Goal: Transaction & Acquisition: Purchase product/service

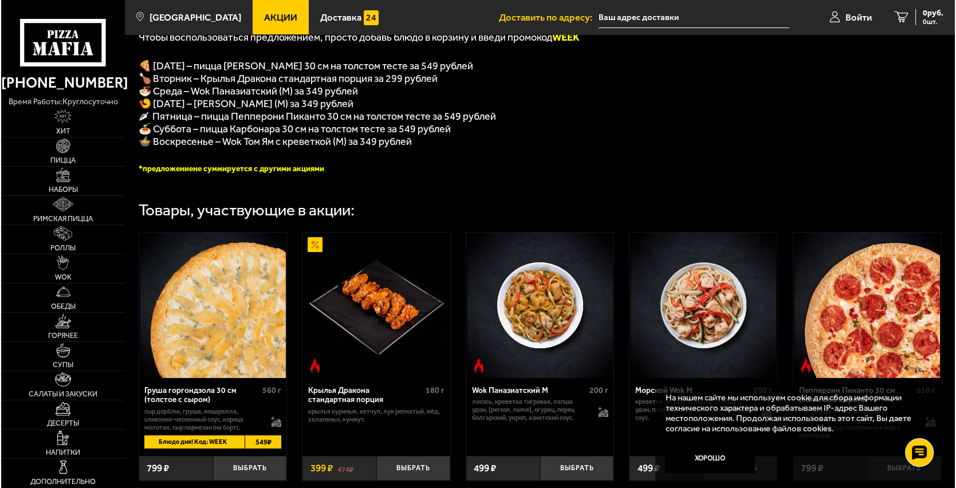
scroll to position [286, 0]
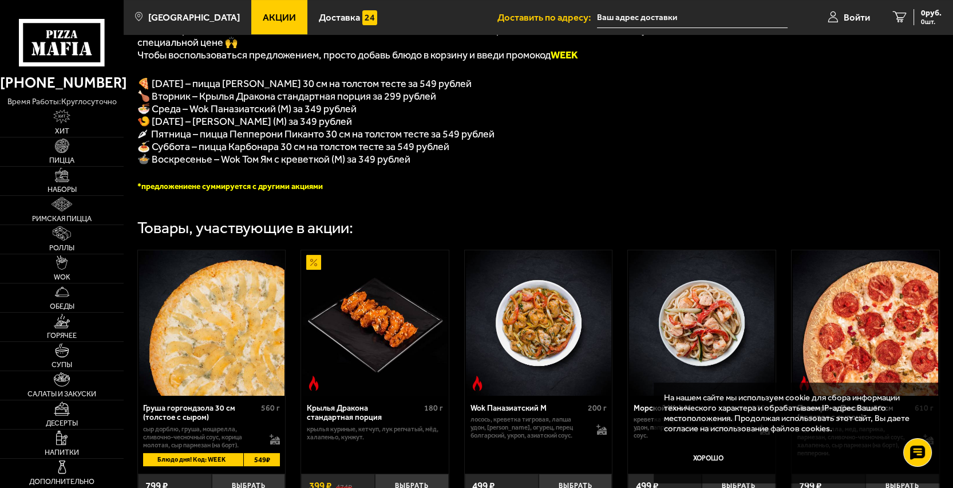
click at [250, 290] on img at bounding box center [211, 322] width 145 height 145
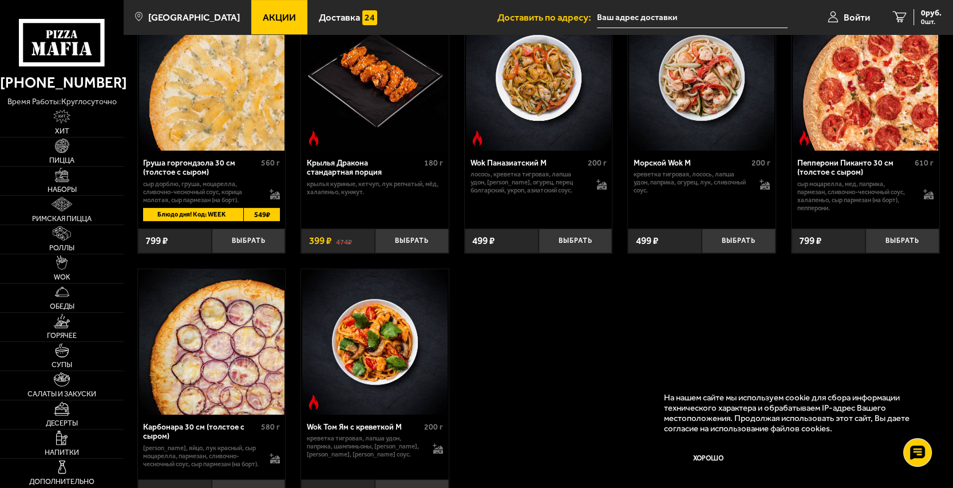
scroll to position [687, 0]
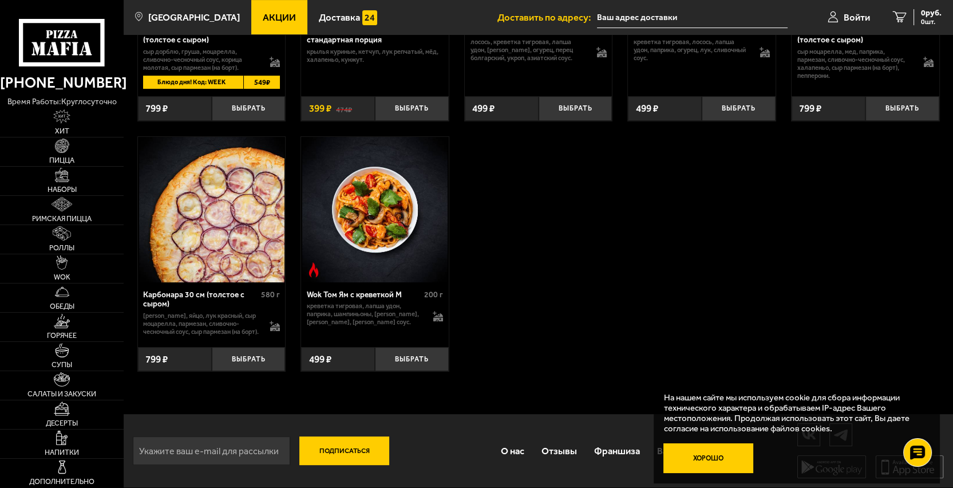
click at [712, 455] on button "Хорошо" at bounding box center [708, 458] width 89 height 30
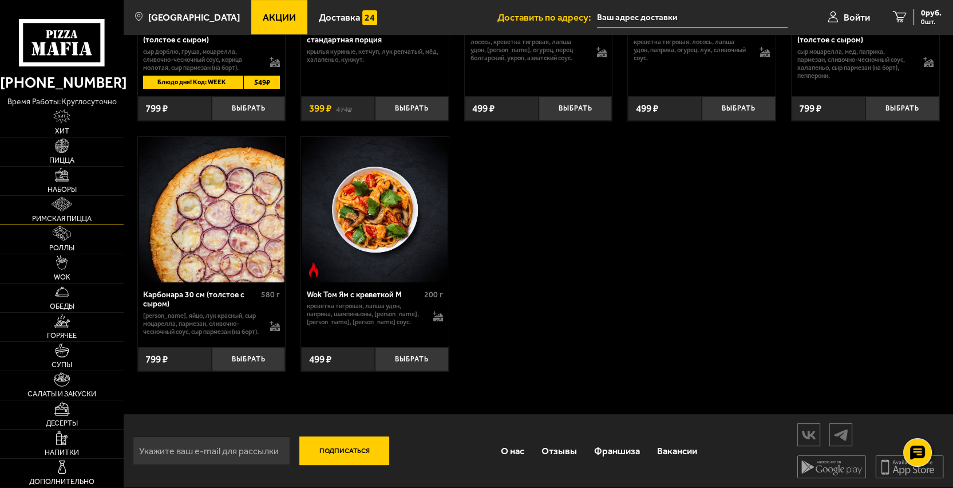
click at [77, 211] on link "Римская пицца" at bounding box center [62, 210] width 124 height 29
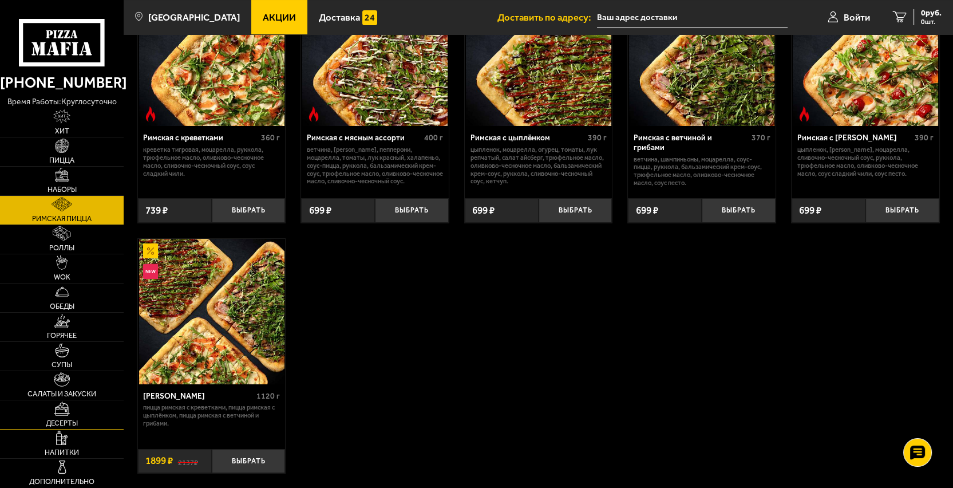
scroll to position [116, 0]
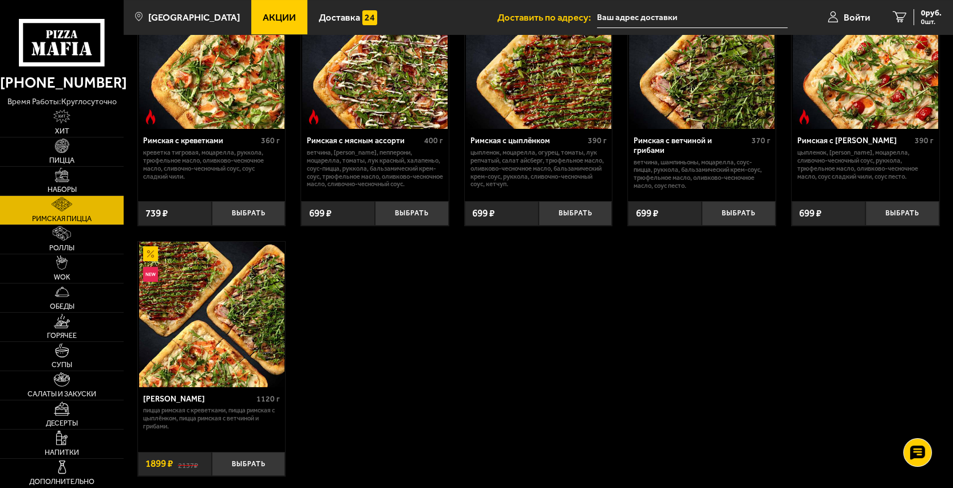
drag, startPoint x: 258, startPoint y: 20, endPoint x: 263, endPoint y: 34, distance: 14.7
click at [263, 20] on span "Акции" at bounding box center [279, 18] width 33 height 10
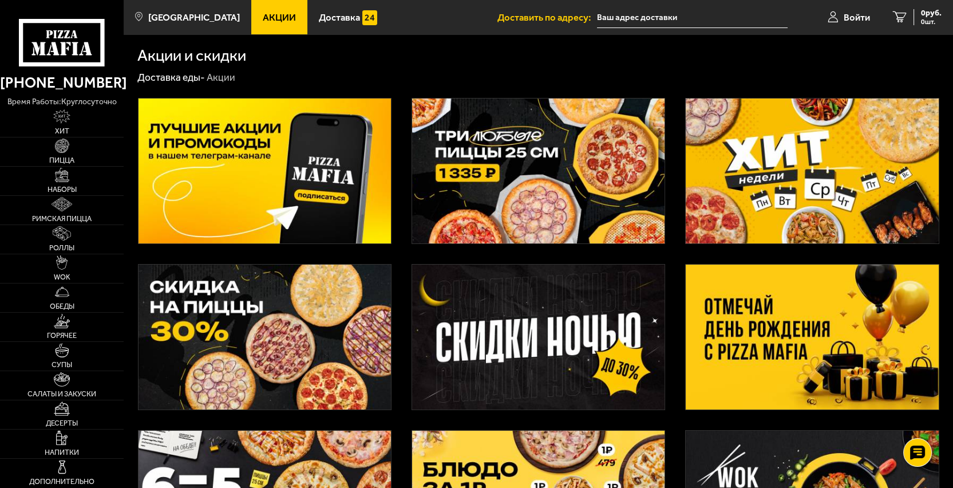
click at [786, 357] on img at bounding box center [812, 337] width 253 height 145
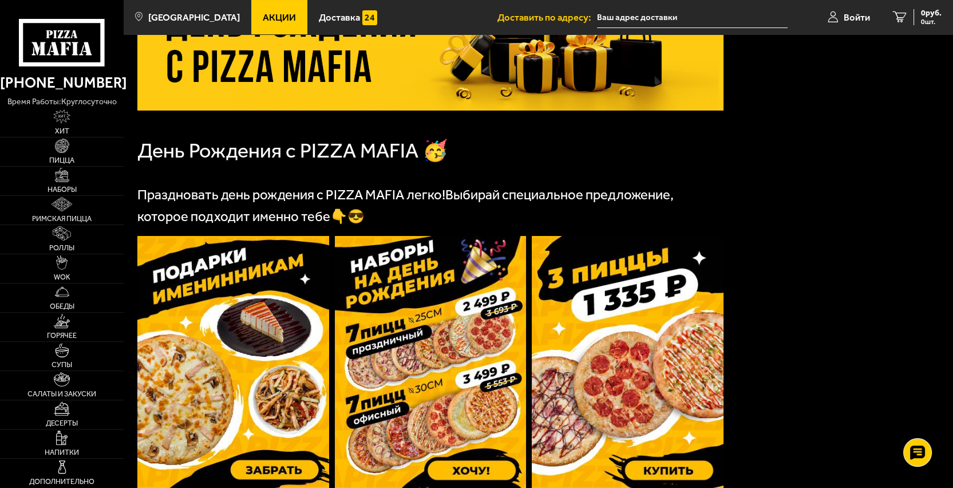
scroll to position [123, 0]
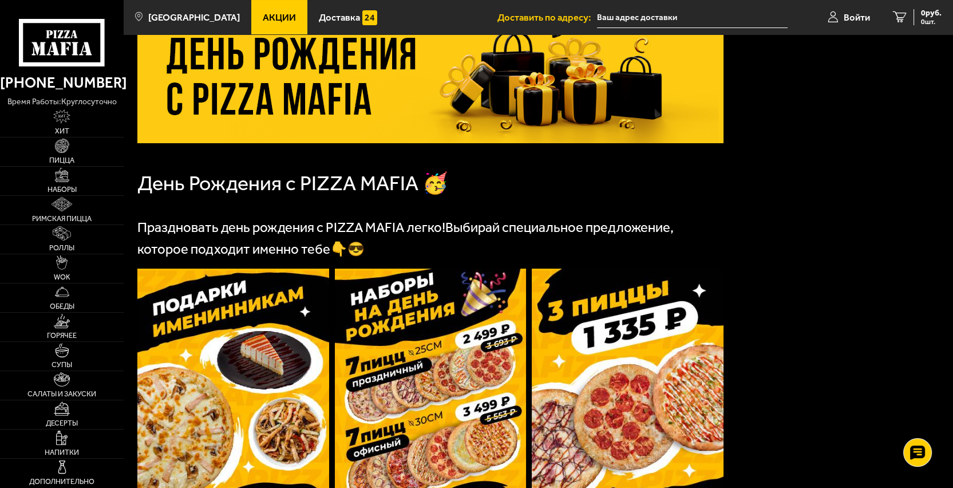
drag, startPoint x: 912, startPoint y: 1, endPoint x: 692, endPoint y: 174, distance: 280.5
click at [692, 174] on p "День Рождения с PIZZA MAFIA 🥳" at bounding box center [430, 183] width 586 height 25
